Goal: Task Accomplishment & Management: Manage account settings

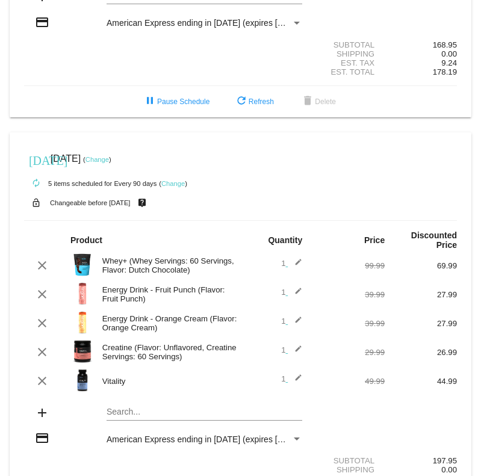
scroll to position [259, 0]
click at [180, 186] on link "Change" at bounding box center [172, 182] width 23 height 7
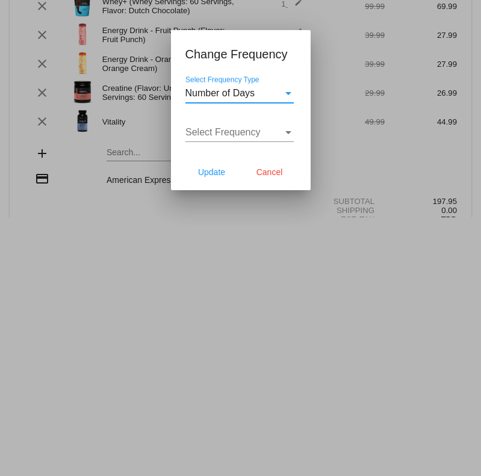
click at [285, 92] on div "Select Frequency Type" at bounding box center [288, 93] width 6 height 3
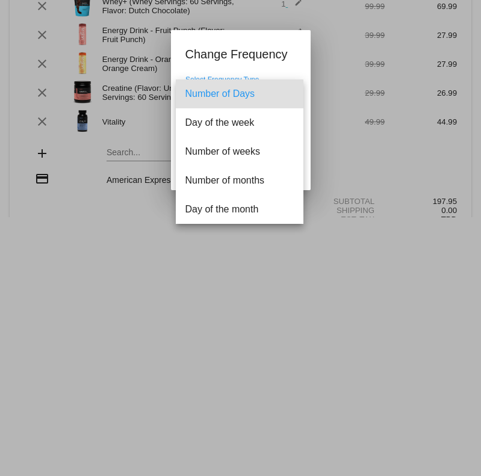
click at [240, 276] on div at bounding box center [240, 238] width 481 height 476
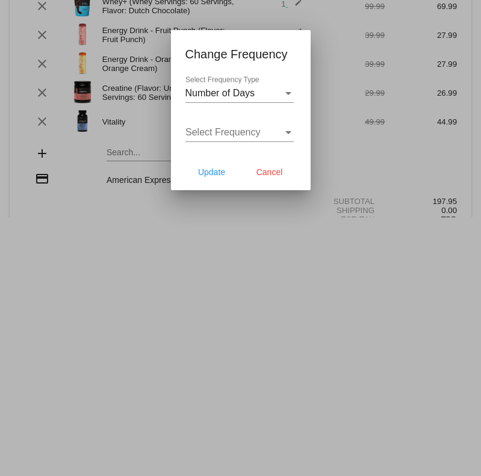
click at [288, 135] on div "Select Frequency" at bounding box center [288, 132] width 11 height 11
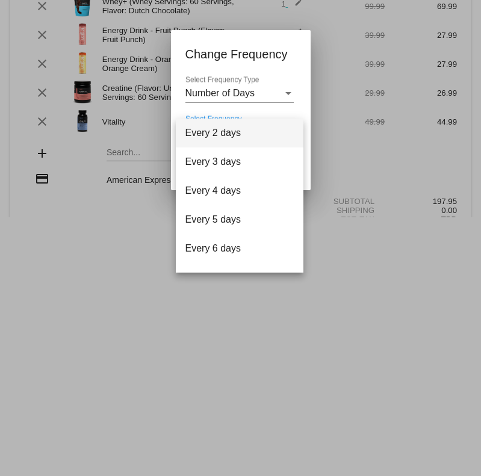
click at [197, 324] on div at bounding box center [240, 238] width 481 height 476
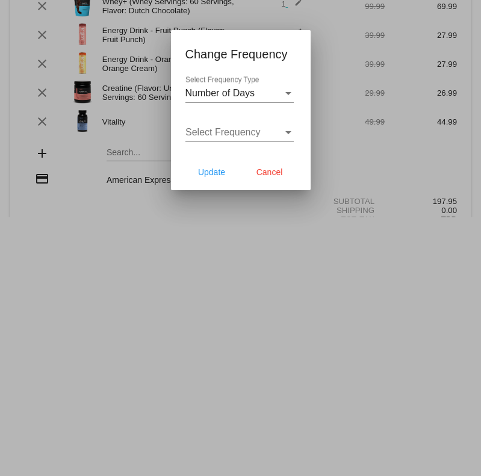
click at [280, 173] on span "Cancel" at bounding box center [269, 172] width 26 height 10
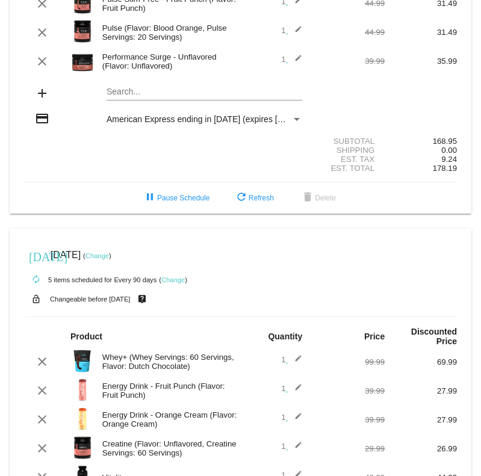
scroll to position [173, 0]
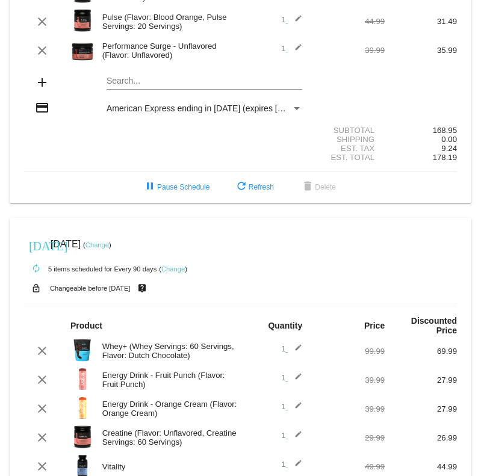
click at [180, 273] on link "Change" at bounding box center [172, 268] width 23 height 7
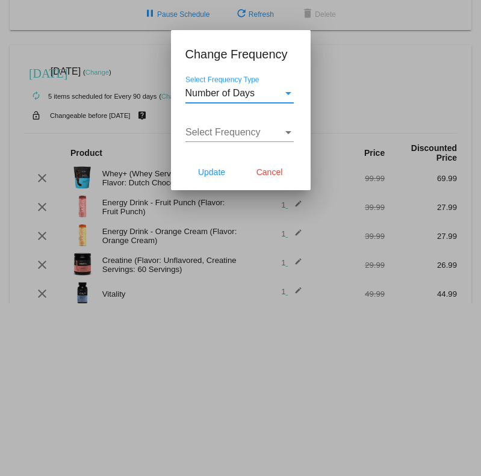
click at [292, 91] on div "Select Frequency Type" at bounding box center [288, 93] width 11 height 11
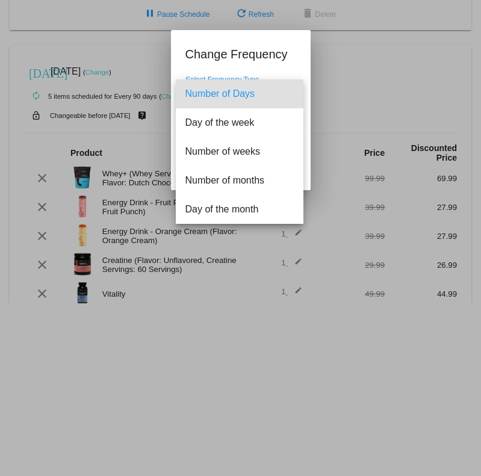
click at [293, 86] on span "Number of Days" at bounding box center [239, 93] width 108 height 29
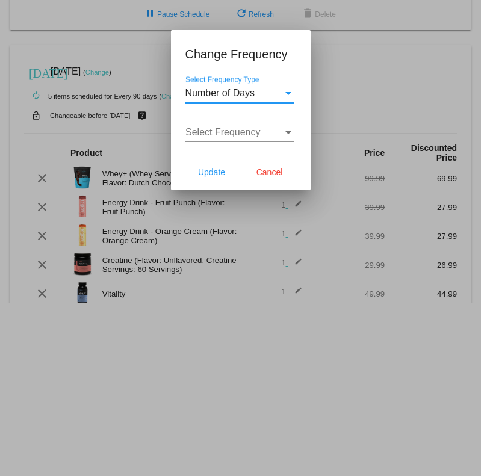
click at [290, 133] on div "Select Frequency" at bounding box center [288, 132] width 6 height 3
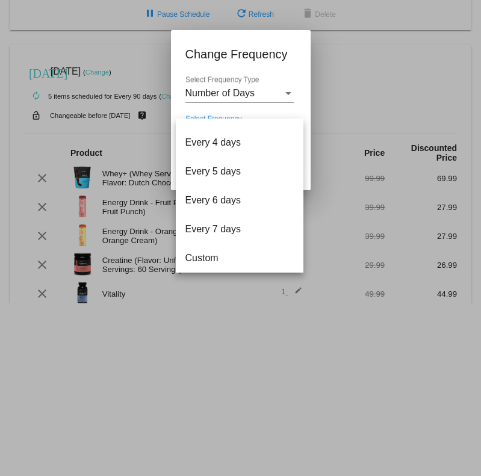
scroll to position [48, 0]
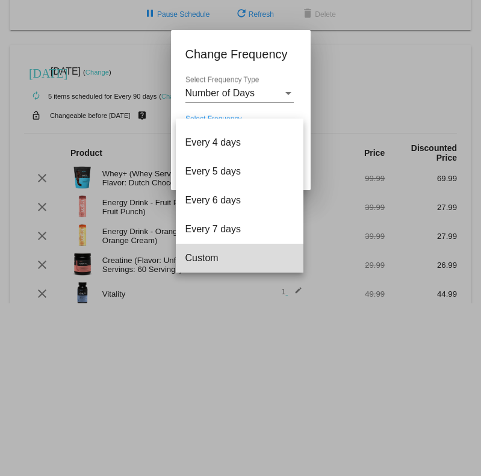
click at [212, 263] on span "Custom" at bounding box center [239, 258] width 108 height 29
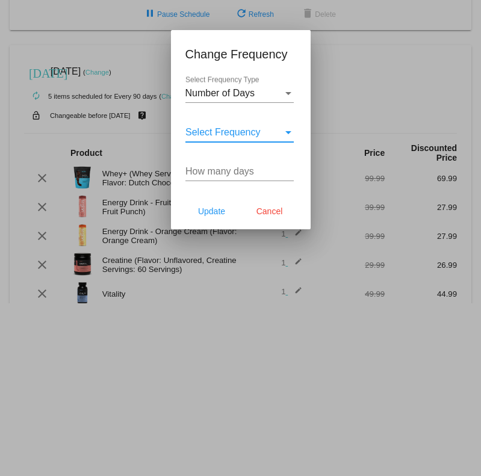
click at [258, 169] on input "How many days" at bounding box center [239, 171] width 108 height 11
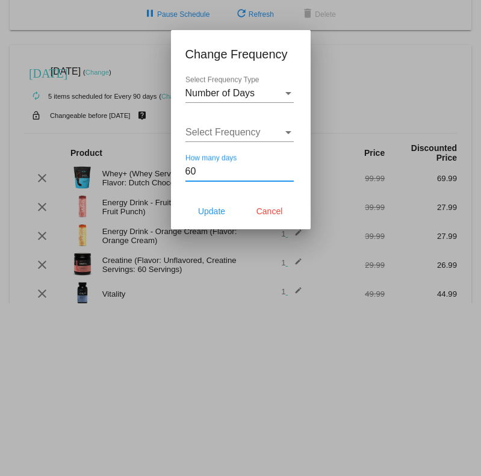
type input "60"
click at [216, 216] on span "Update" at bounding box center [211, 211] width 27 height 10
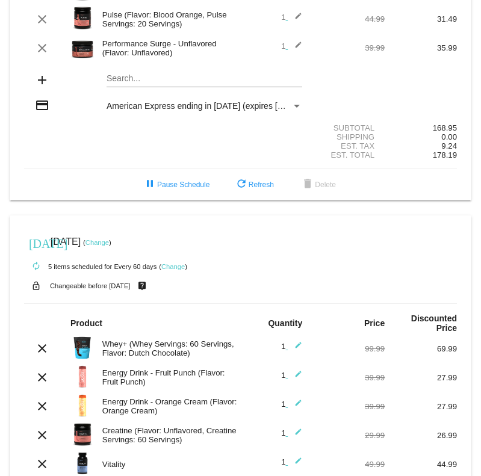
scroll to position [174, 0]
